Goal: Check status

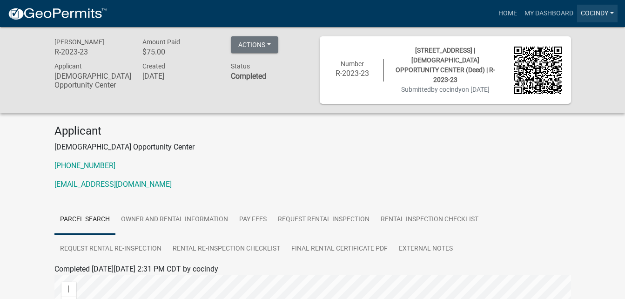
click at [590, 13] on link "cocindy" at bounding box center [597, 14] width 40 height 18
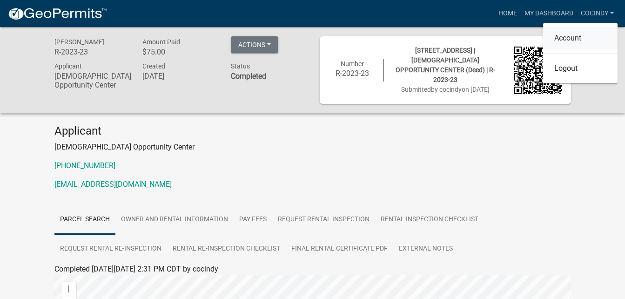
click at [577, 40] on link "Account" at bounding box center [580, 38] width 74 height 22
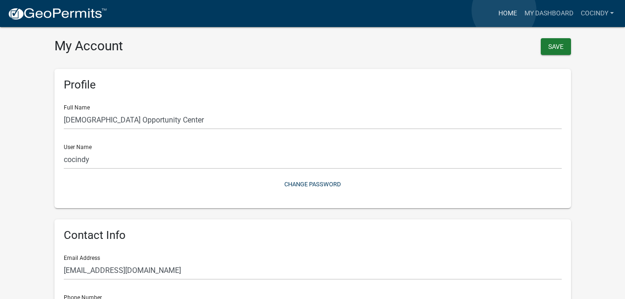
click at [504, 10] on link "Home" at bounding box center [508, 14] width 26 height 18
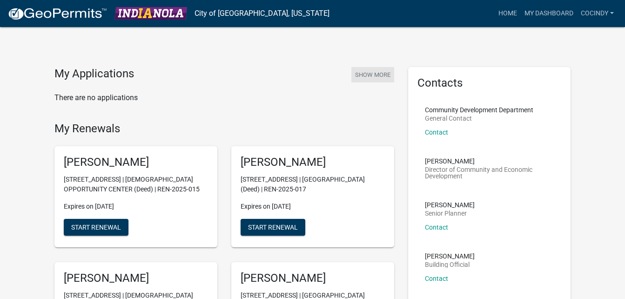
click at [368, 78] on button "Show More" at bounding box center [372, 74] width 43 height 15
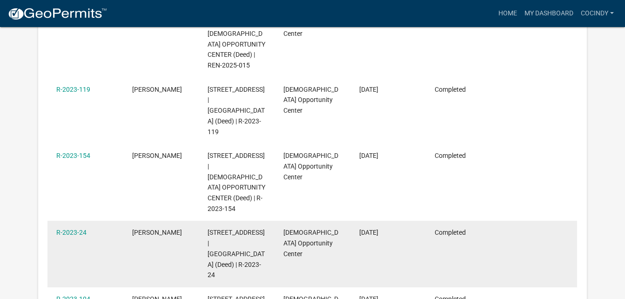
scroll to position [496, 0]
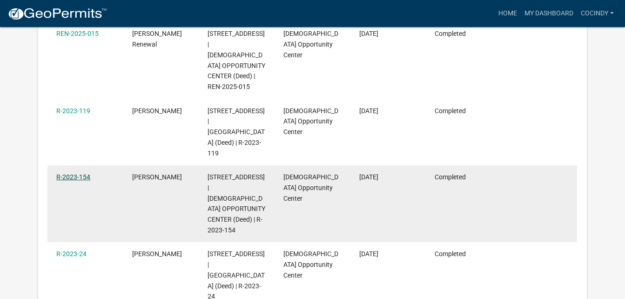
click at [71, 173] on link "R-2023-154" at bounding box center [73, 176] width 34 height 7
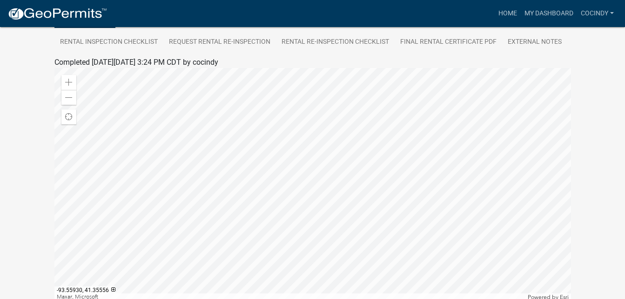
scroll to position [67, 0]
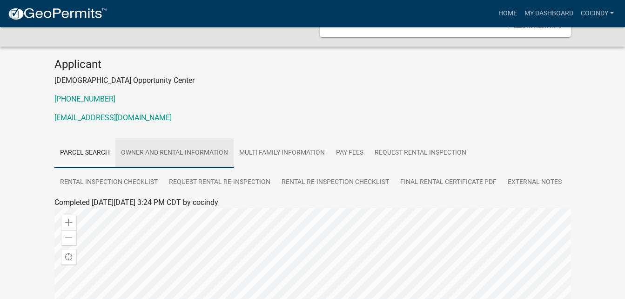
click at [168, 152] on link "Owner and Rental Information" at bounding box center [174, 153] width 118 height 30
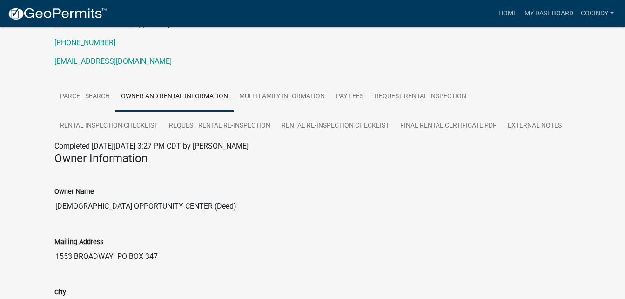
scroll to position [0, 0]
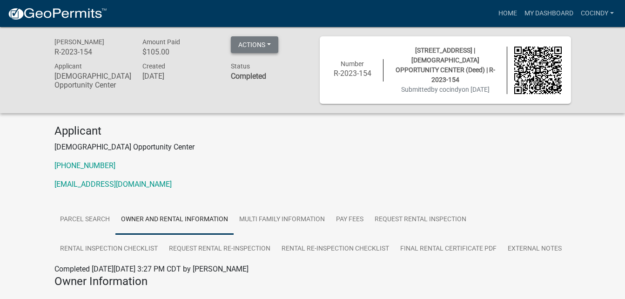
click at [272, 46] on button "Actions" at bounding box center [254, 44] width 47 height 17
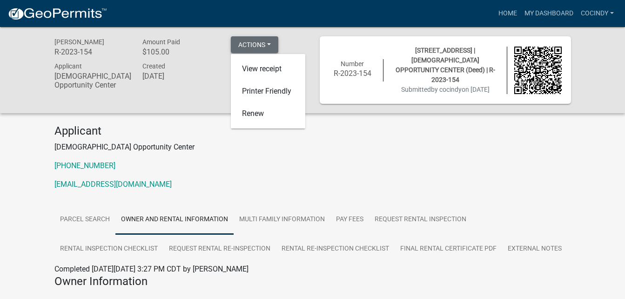
click at [272, 46] on button "Actions" at bounding box center [254, 44] width 47 height 17
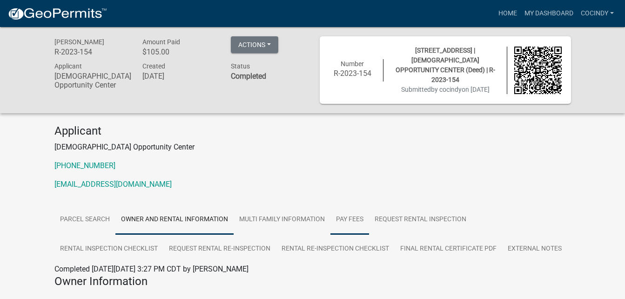
click at [355, 219] on link "Pay Fees" at bounding box center [349, 220] width 39 height 30
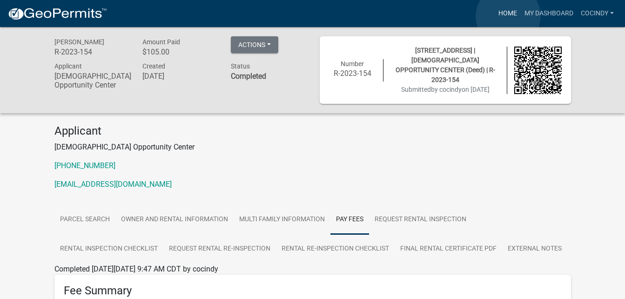
click at [508, 16] on link "Home" at bounding box center [508, 14] width 26 height 18
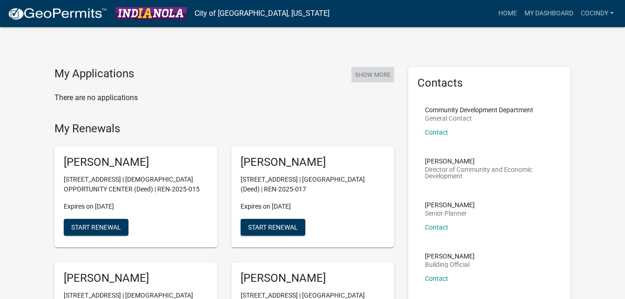
click at [376, 76] on button "Show More" at bounding box center [372, 74] width 43 height 15
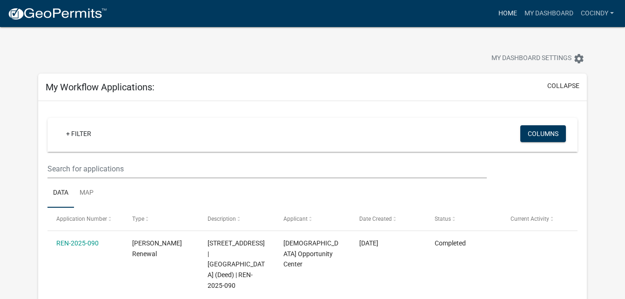
click at [509, 17] on link "Home" at bounding box center [508, 14] width 26 height 18
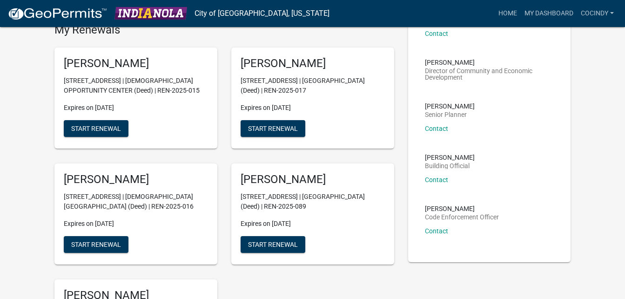
scroll to position [279, 0]
